Goal: Information Seeking & Learning: Find specific fact

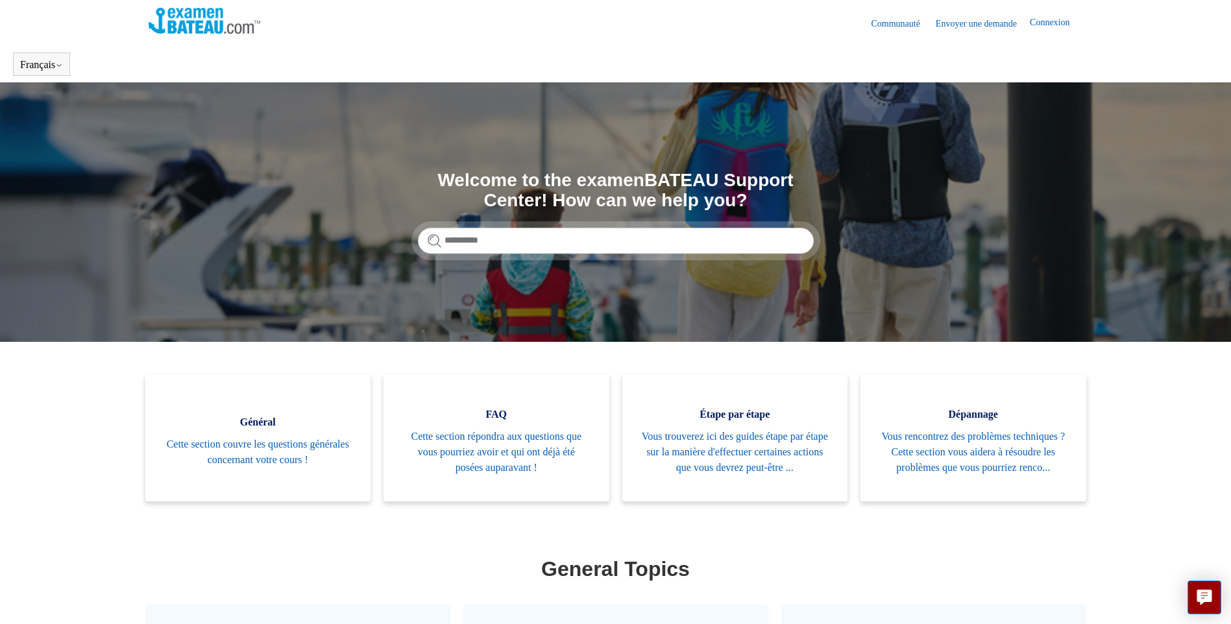
click at [962, 23] on link "Envoyer une demande" at bounding box center [982, 24] width 94 height 14
click at [967, 21] on link "Envoyer une demande" at bounding box center [982, 24] width 94 height 14
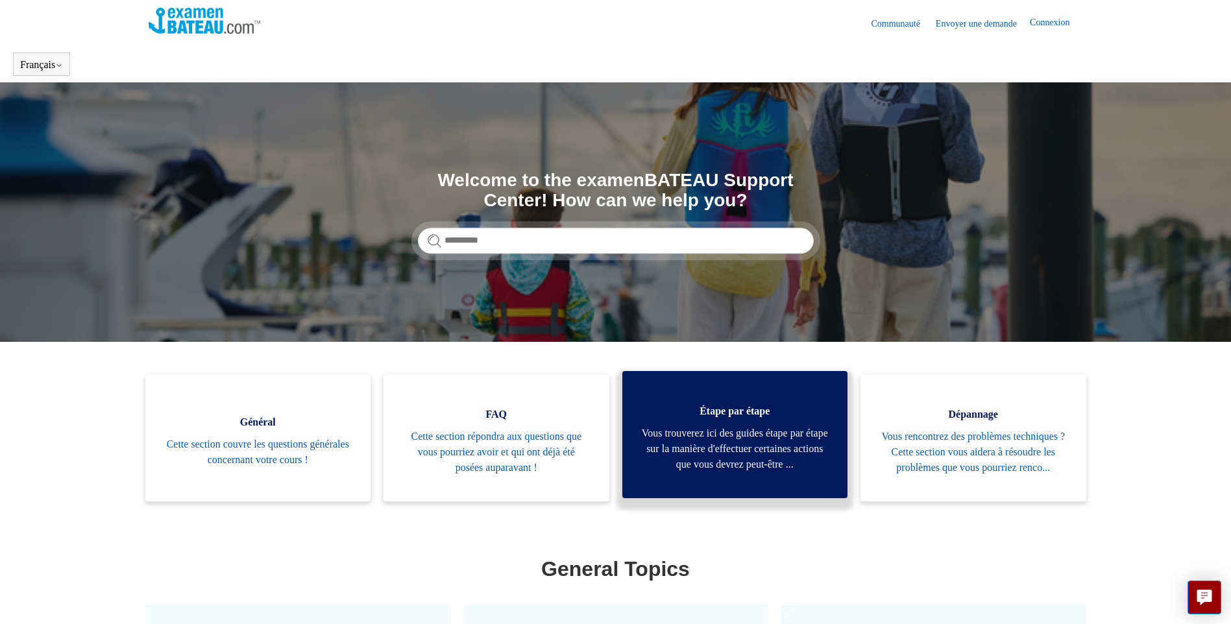
click at [754, 451] on span "Vous trouverez ici des guides étape par étape sur la manière d'effectuer certai…" at bounding box center [735, 449] width 187 height 47
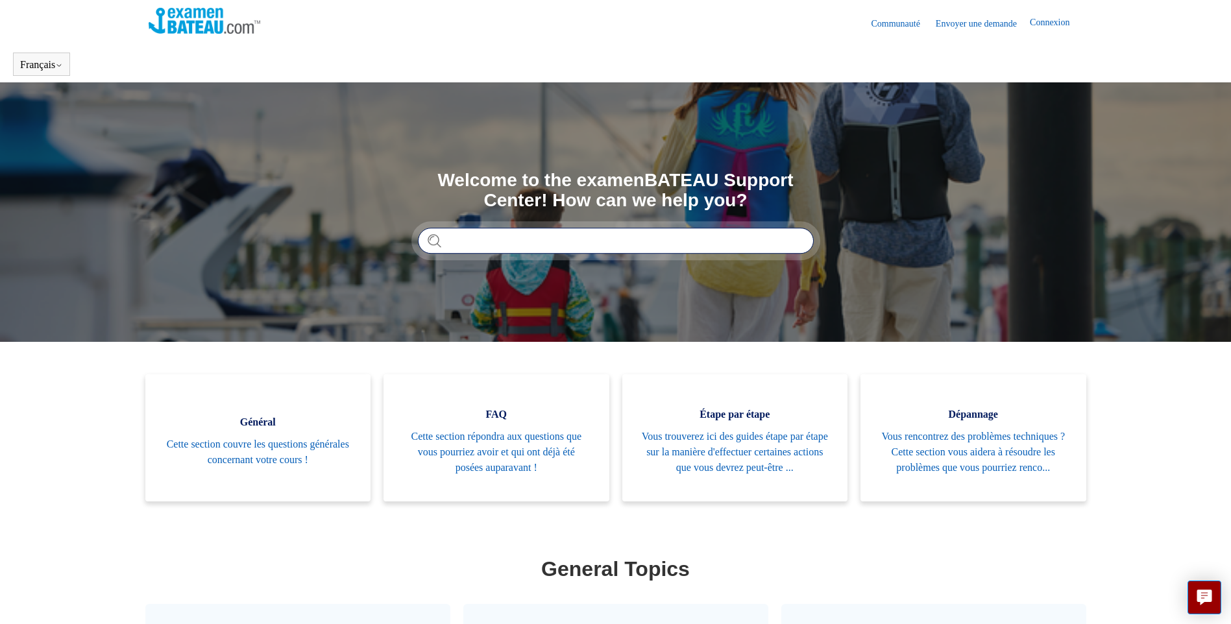
click at [461, 239] on input "Rechercher" at bounding box center [616, 241] width 396 height 26
type input "**********"
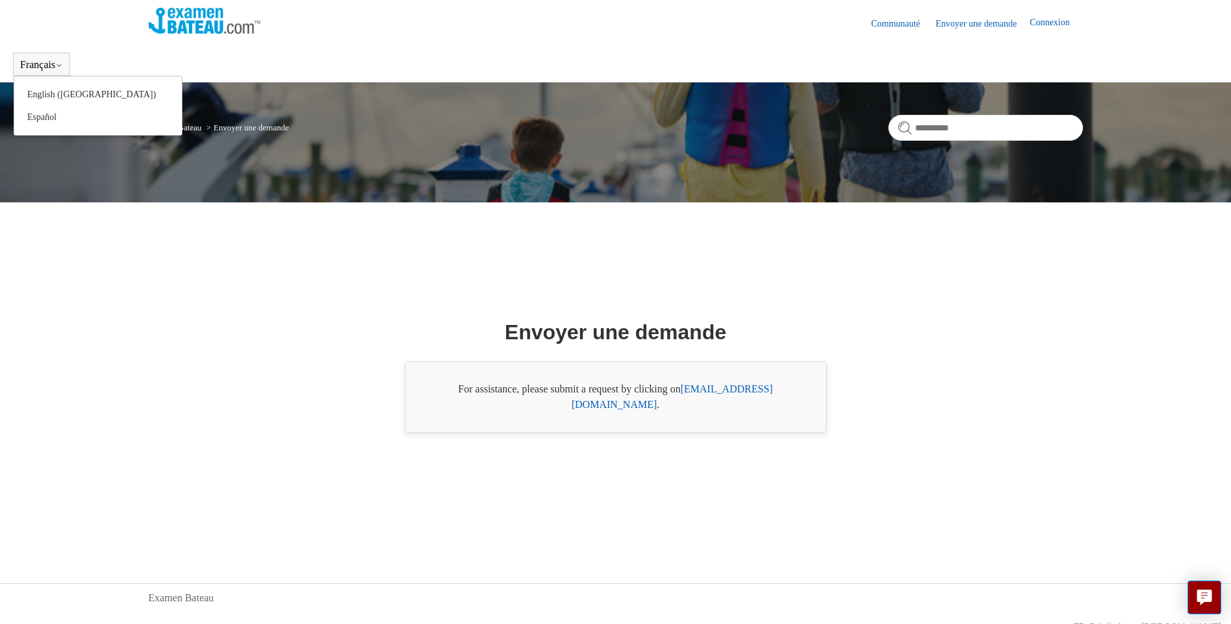
click at [48, 58] on div "Français English (US) Español" at bounding box center [41, 64] width 57 height 23
click at [56, 57] on div "Français English (US) Español" at bounding box center [41, 64] width 57 height 23
click at [59, 63] on button "Français" at bounding box center [41, 65] width 43 height 12
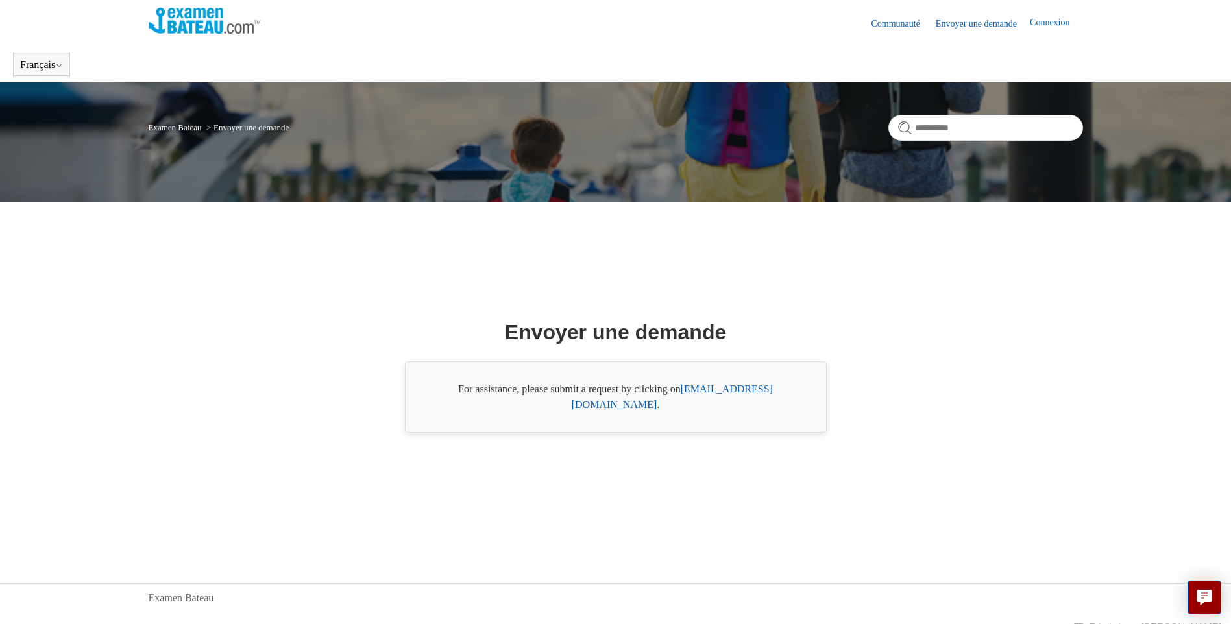
click at [972, 21] on link "Envoyer une demande" at bounding box center [982, 24] width 94 height 14
drag, startPoint x: 0, startPoint y: 0, endPoint x: 972, endPoint y: 21, distance: 972.6
click at [972, 21] on link "Envoyer une demande" at bounding box center [982, 24] width 94 height 14
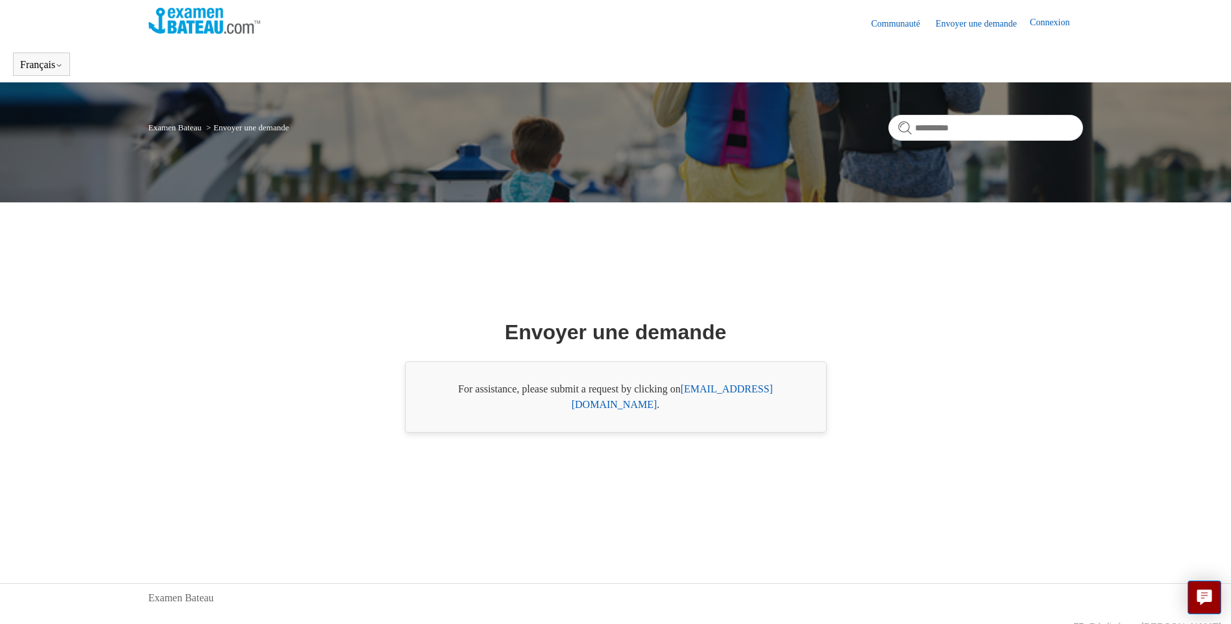
click at [972, 21] on link "Envoyer une demande" at bounding box center [982, 24] width 94 height 14
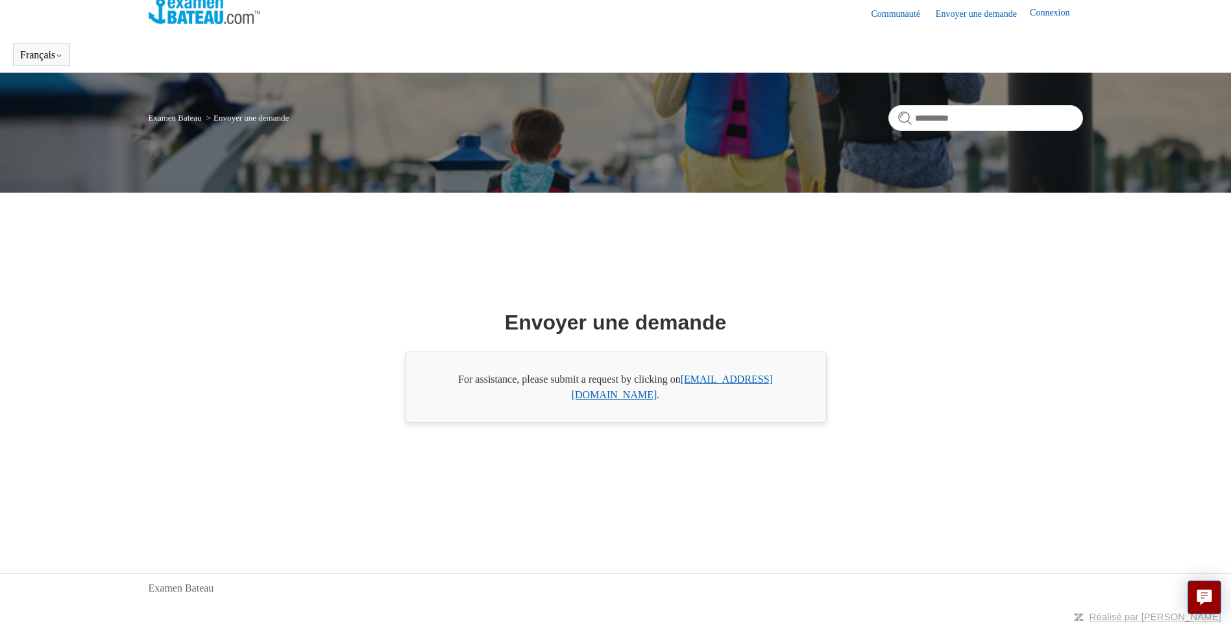
scroll to position [13, 0]
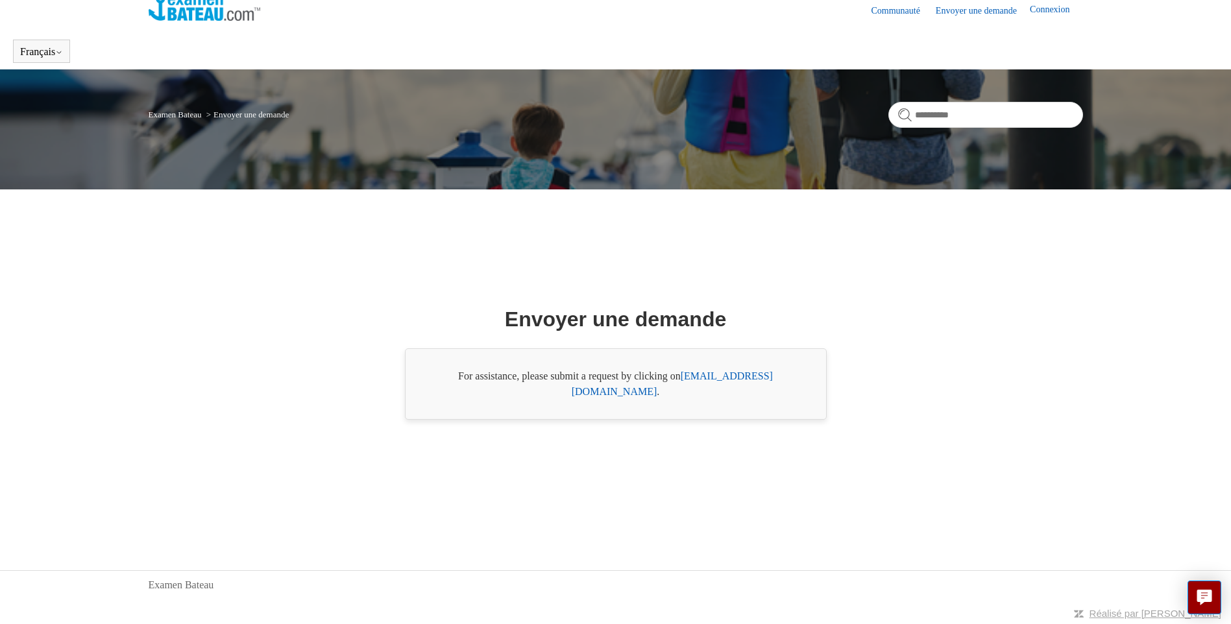
click at [519, 392] on div "For assistance, please submit a request by clicking on [EMAIL_ADDRESS][DOMAIN_N…" at bounding box center [616, 383] width 422 height 71
click at [732, 381] on link "support@boat-ed.com" at bounding box center [672, 383] width 201 height 27
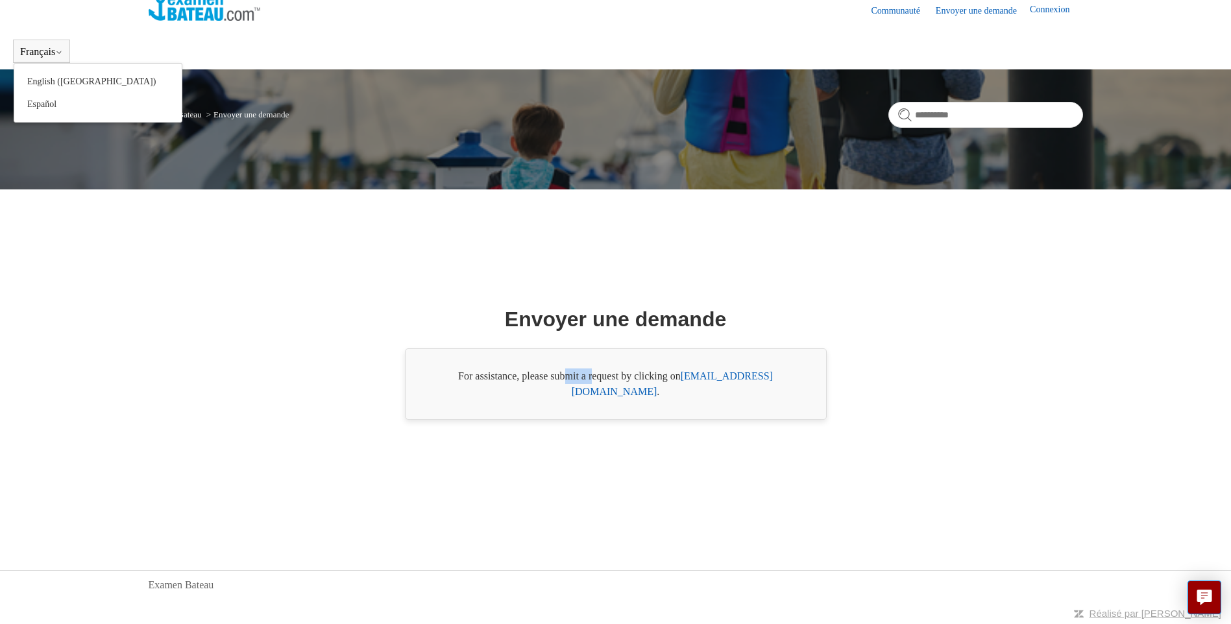
click at [45, 53] on button "Français" at bounding box center [41, 52] width 43 height 12
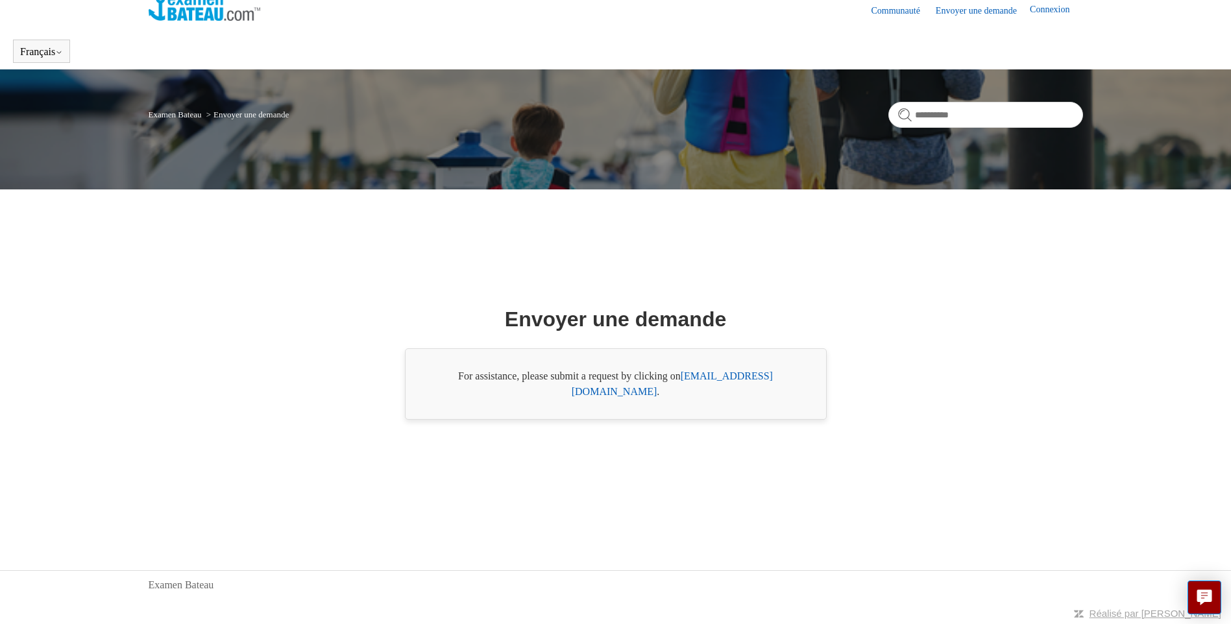
click at [632, 324] on h1 "Envoyer une demande" at bounding box center [615, 319] width 221 height 31
click at [747, 388] on link "support@boat-ed.com" at bounding box center [672, 383] width 201 height 27
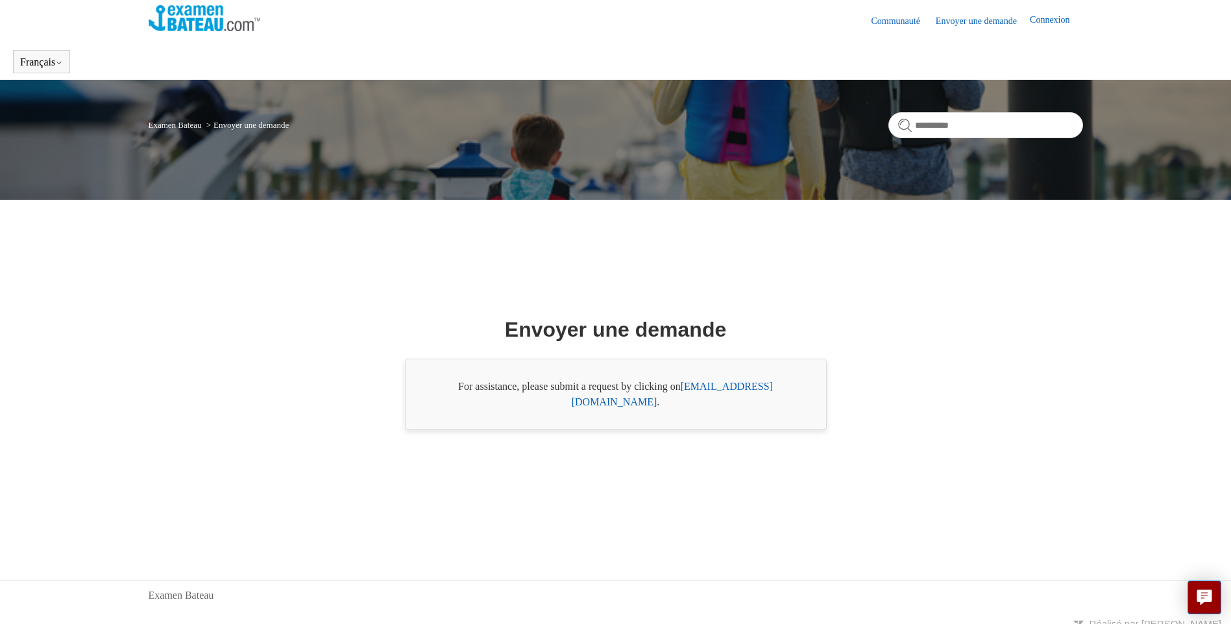
scroll to position [0, 0]
